Goal: Task Accomplishment & Management: Use online tool/utility

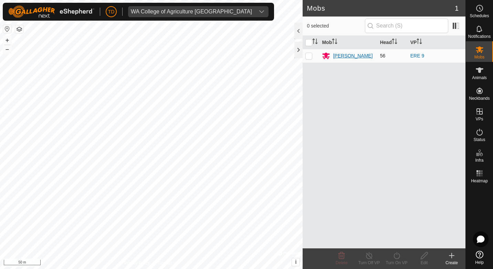
click at [333, 58] on div "[PERSON_NAME]" at bounding box center [348, 56] width 52 height 8
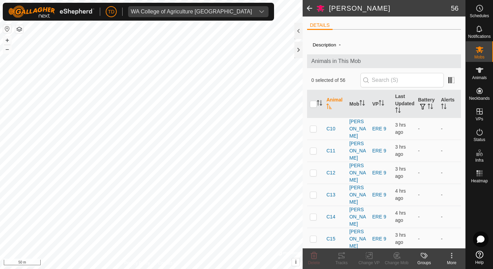
click at [307, 7] on span at bounding box center [310, 8] width 14 height 17
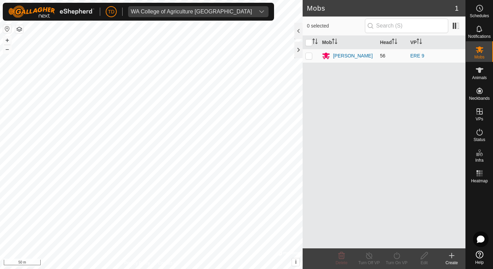
click at [307, 56] on p-checkbox at bounding box center [309, 56] width 7 height 6
checkbox input "true"
click at [396, 257] on icon at bounding box center [397, 256] width 9 height 8
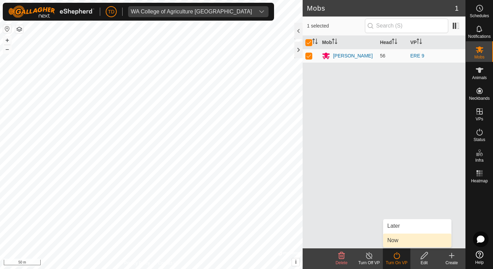
click at [396, 240] on link "Now" at bounding box center [417, 241] width 68 height 14
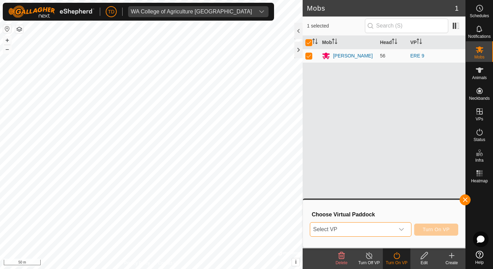
click at [370, 233] on span "Select VP" at bounding box center [352, 230] width 84 height 14
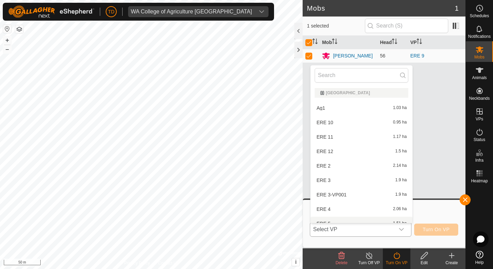
scroll to position [8, 0]
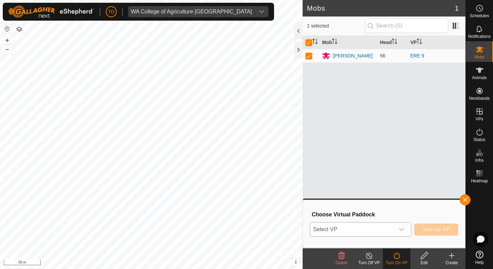
click at [400, 231] on div "dropdown trigger" at bounding box center [402, 230] width 14 height 14
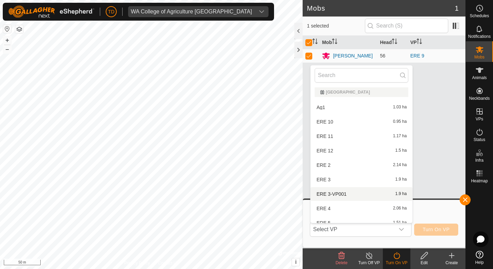
scroll to position [0, 0]
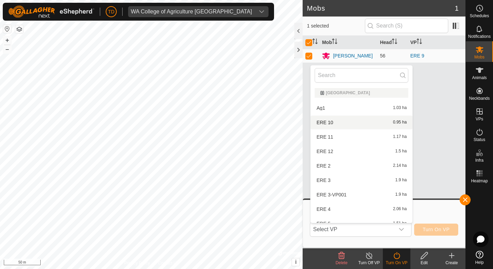
click at [329, 122] on li "ERE 10 0.95 ha" at bounding box center [362, 123] width 102 height 14
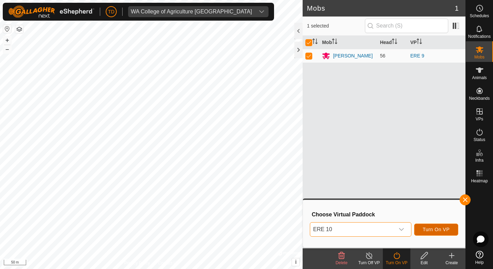
click at [447, 230] on span "Turn On VP" at bounding box center [436, 230] width 27 height 6
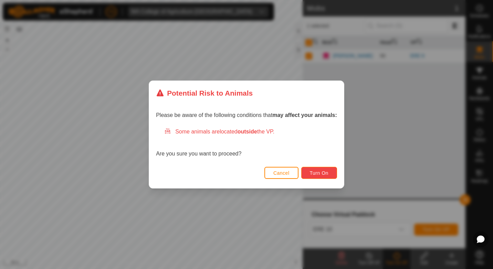
click at [326, 171] on span "Turn On" at bounding box center [319, 174] width 19 height 6
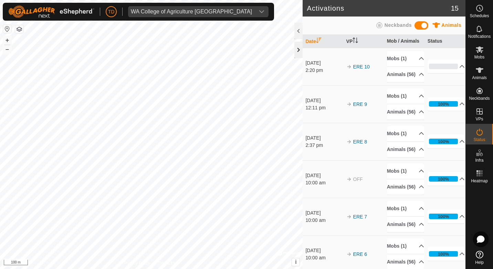
click at [299, 53] on div at bounding box center [299, 50] width 8 height 17
